Goal: Task Accomplishment & Management: Complete application form

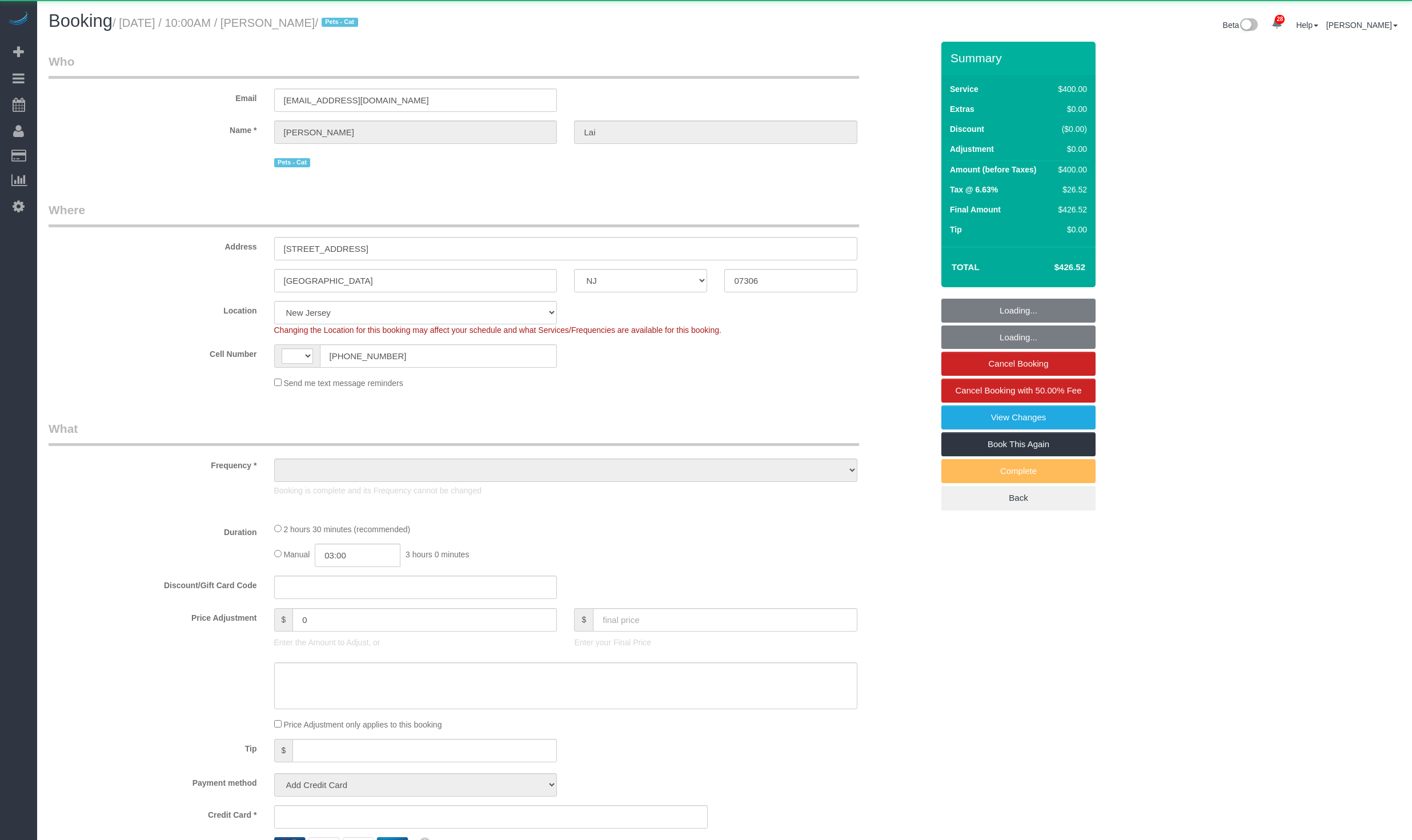
select select "NJ"
select select "spot1"
select select "object:628"
select select "2"
select select "150"
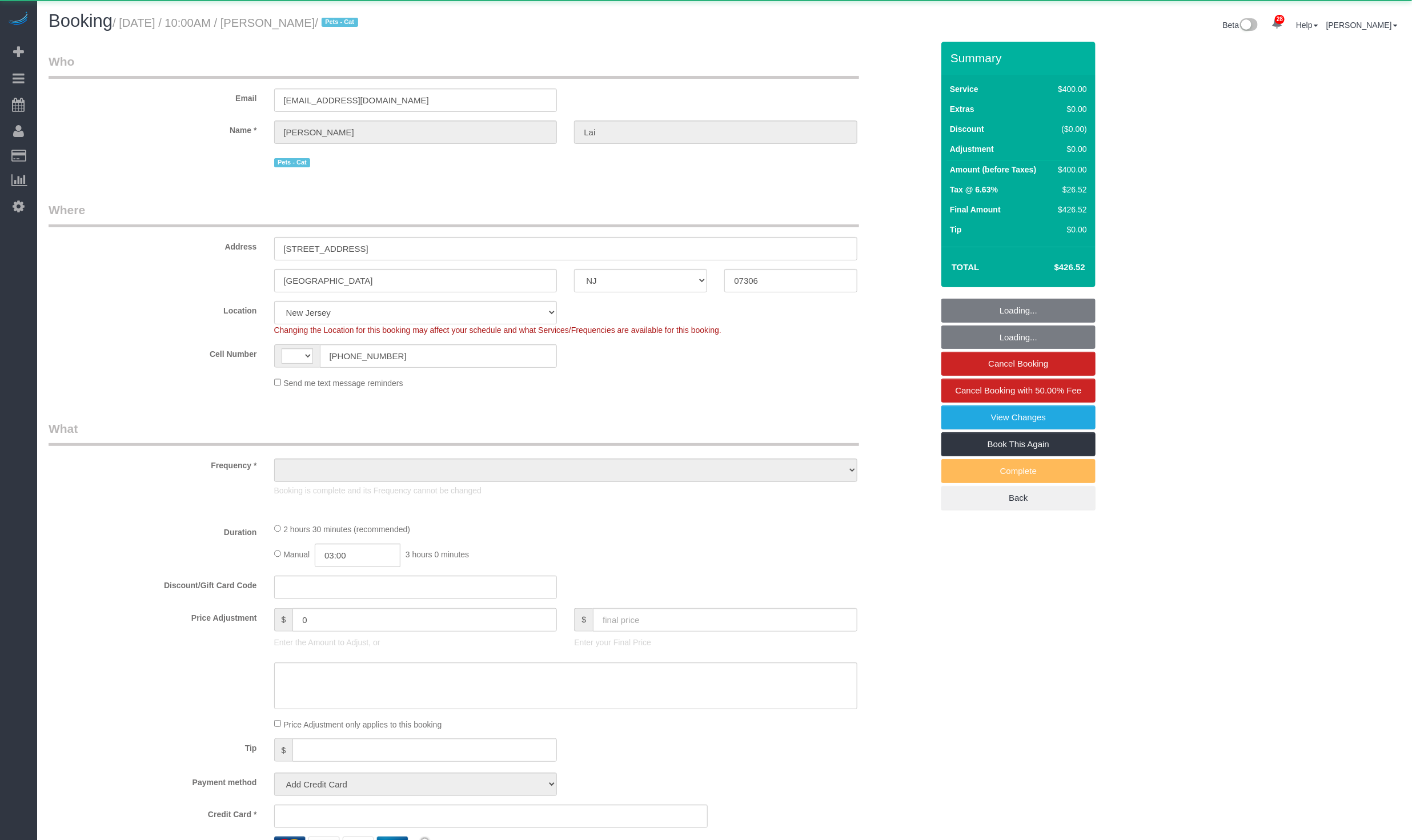
select select "number:89"
select select "number:90"
select select "number:14"
select select "number:5"
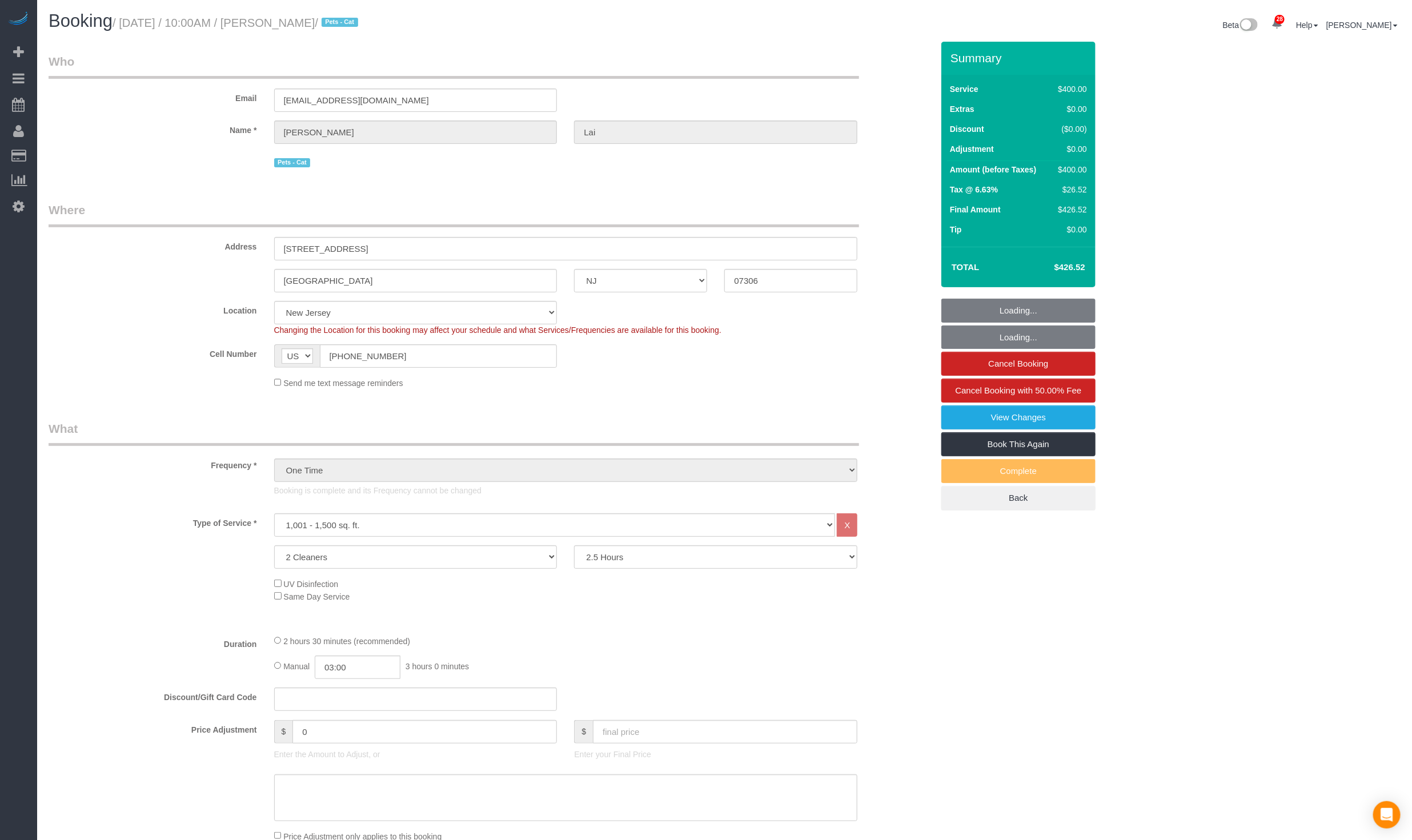
select select "string:[GEOGRAPHIC_DATA]"
select select "string:stripe-pm_1S2vxZ4VGloSiKo72XQYZoO4"
click at [65, 427] on legend "What" at bounding box center [454, 433] width 810 height 26
